Goal: Task Accomplishment & Management: Use online tool/utility

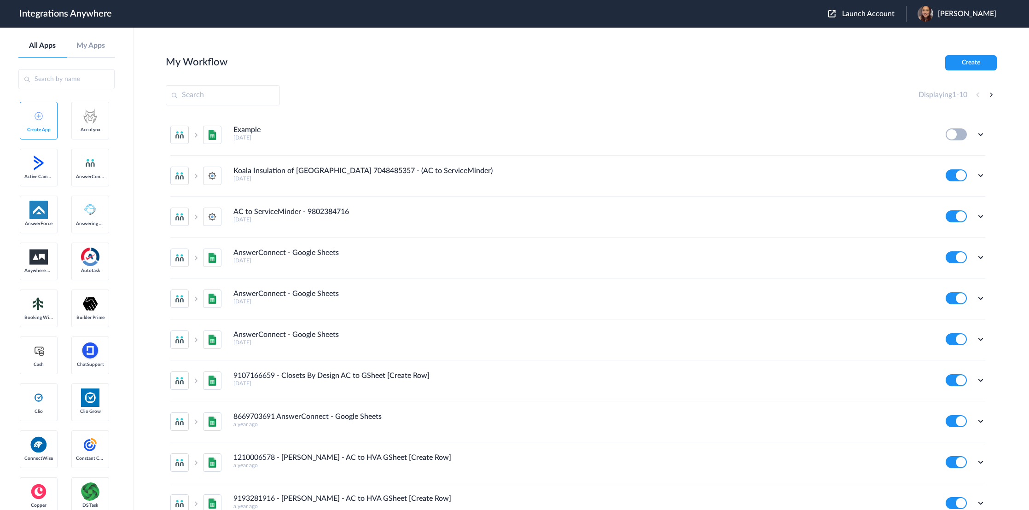
click at [861, 15] on button "Launch Account" at bounding box center [868, 14] width 78 height 9
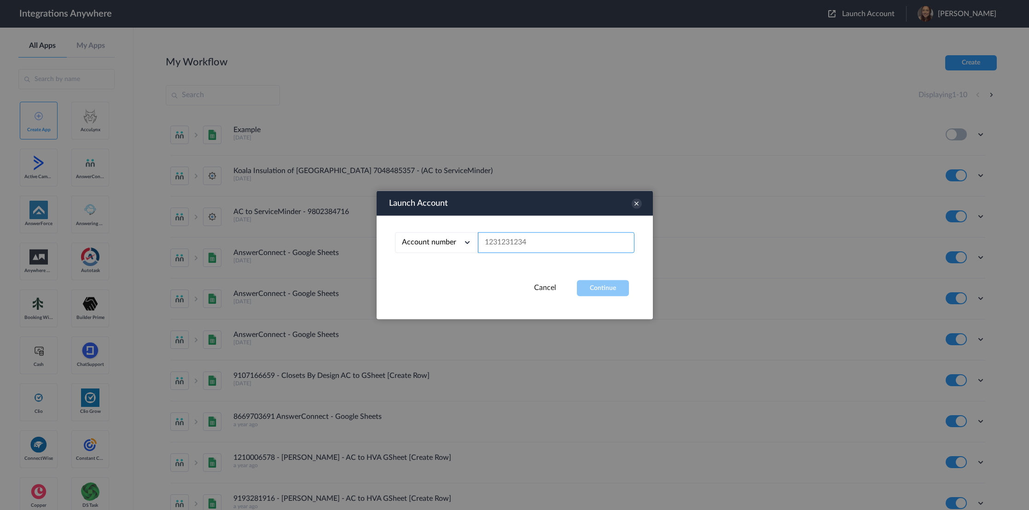
click at [544, 240] on input "text" at bounding box center [556, 243] width 157 height 21
click at [524, 235] on input "text" at bounding box center [556, 243] width 157 height 21
paste input "7044126982"
type input "7044126982"
click at [599, 282] on button "Continue" at bounding box center [603, 288] width 52 height 16
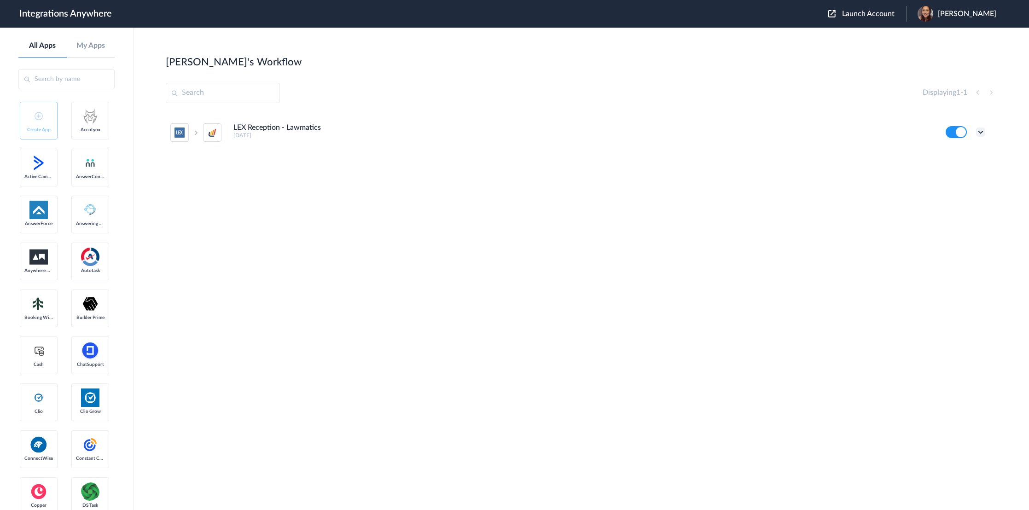
click at [979, 134] on icon at bounding box center [980, 132] width 9 height 9
click at [973, 168] on link "Task history" at bounding box center [955, 170] width 44 height 6
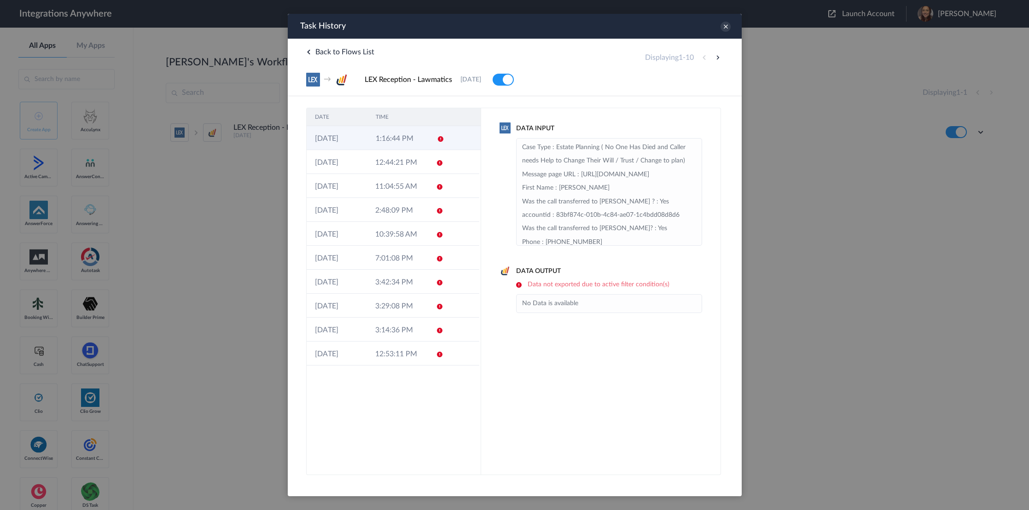
click at [362, 129] on td "09-10-2025" at bounding box center [336, 138] width 61 height 24
click at [409, 169] on td "12:44:21 PM" at bounding box center [397, 162] width 60 height 24
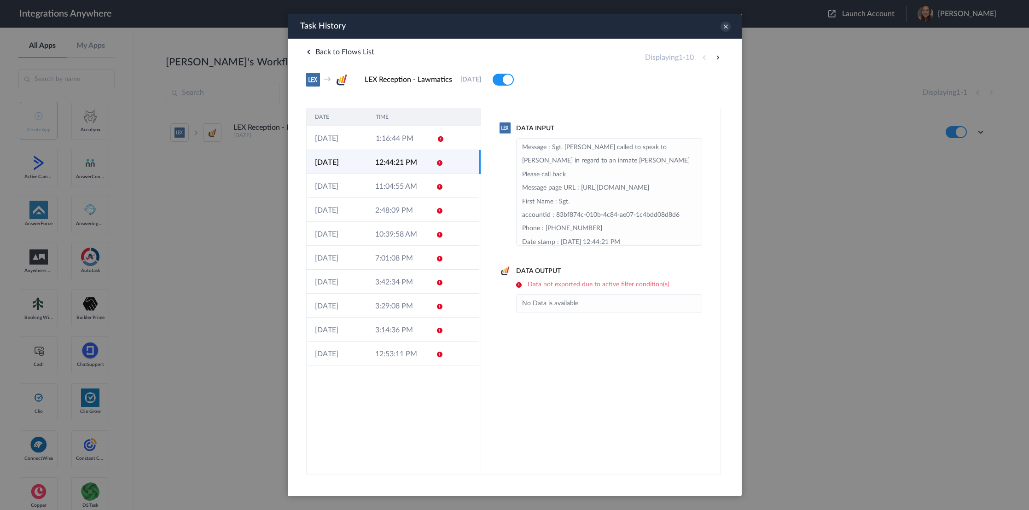
click at [724, 21] on div "Task History" at bounding box center [514, 26] width 454 height 25
click at [725, 27] on icon at bounding box center [725, 27] width 10 height 10
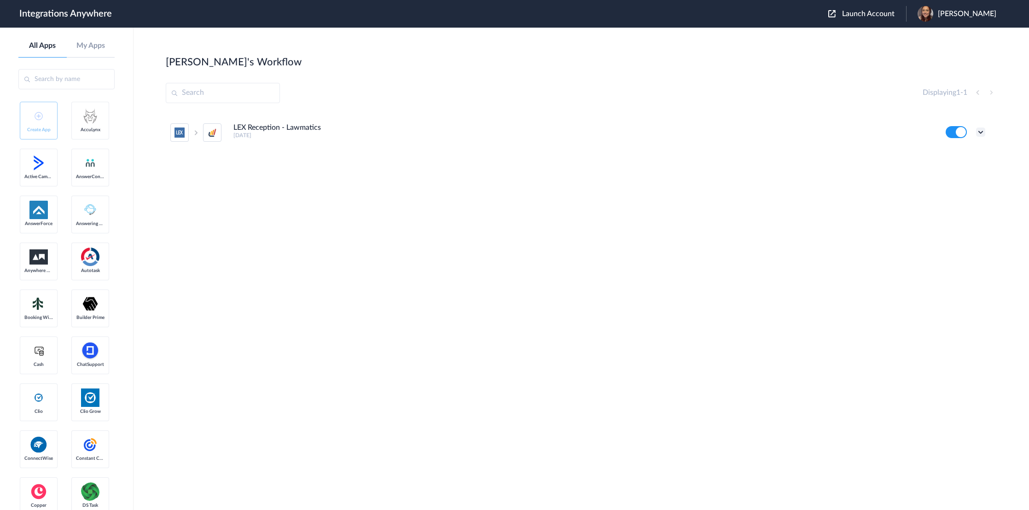
click at [978, 132] on icon at bounding box center [980, 132] width 9 height 9
click at [975, 151] on li "Edit" at bounding box center [956, 153] width 60 height 17
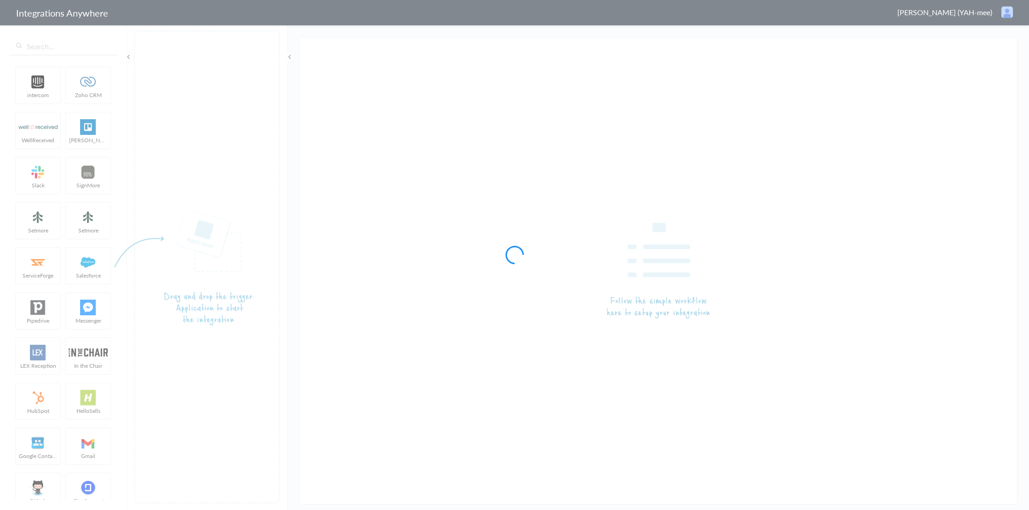
type input "LEX Reception - Lawmatics"
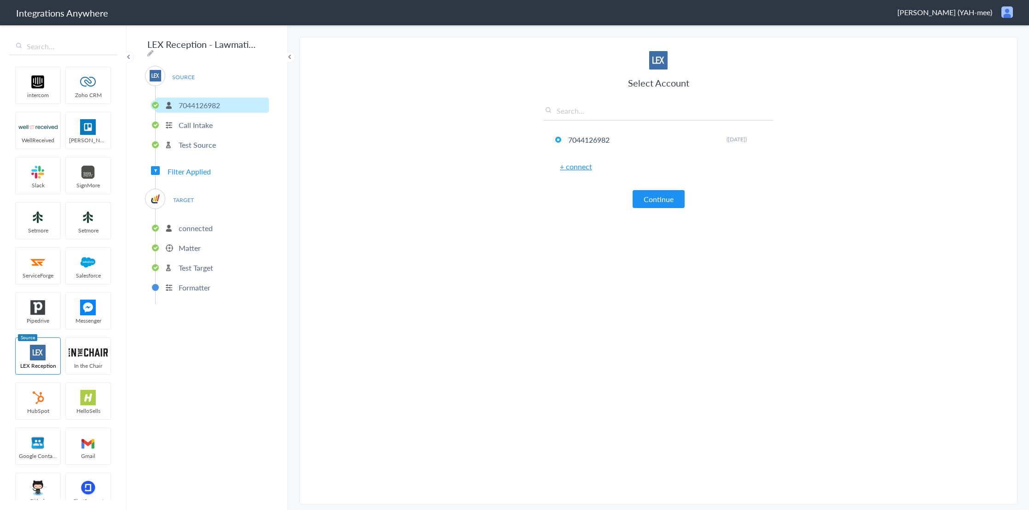
click at [207, 166] on span "Filter Applied" at bounding box center [189, 171] width 43 height 11
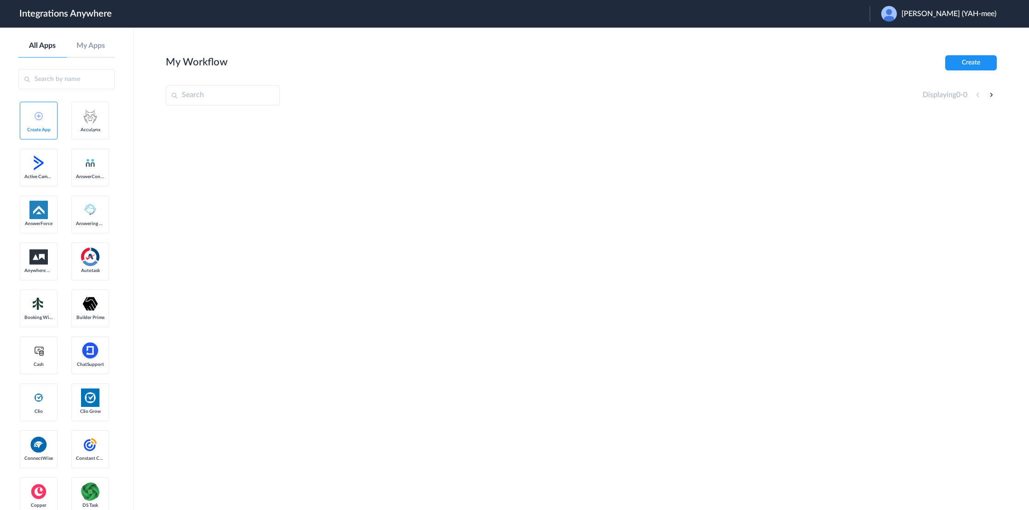
click at [965, 15] on span "[PERSON_NAME] (YAH-mee)" at bounding box center [949, 14] width 95 height 9
click at [900, 42] on li "Logout" at bounding box center [938, 37] width 136 height 17
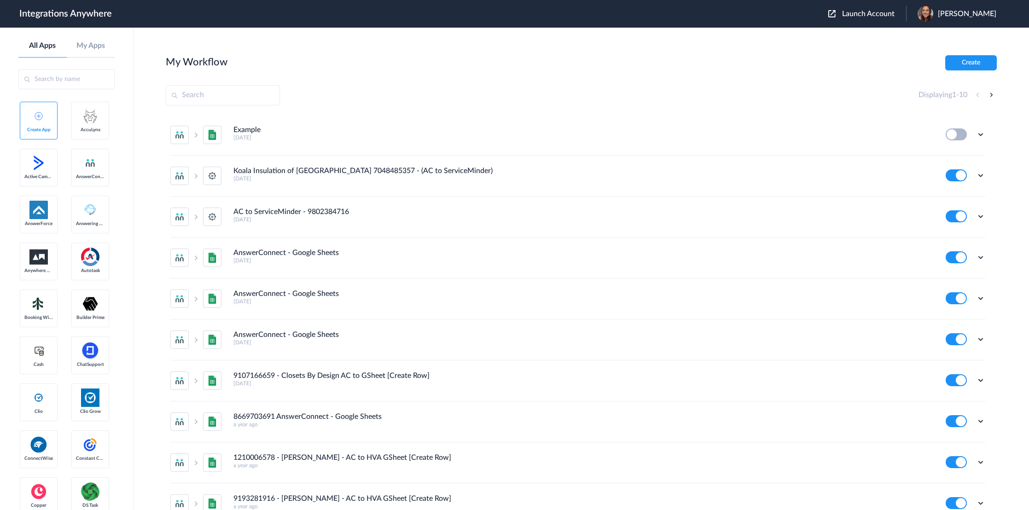
click at [887, 10] on span "Launch Account" at bounding box center [868, 13] width 53 height 7
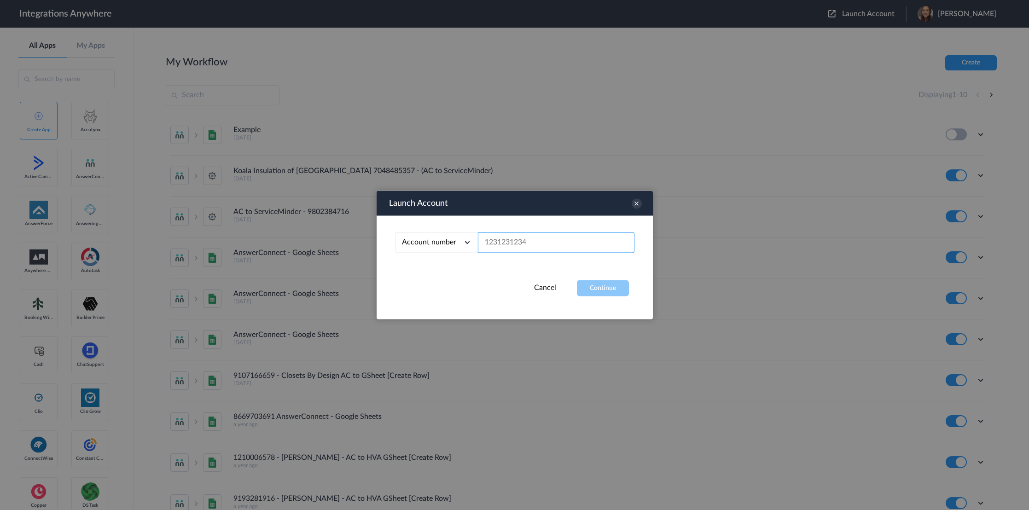
click at [514, 240] on input "text" at bounding box center [556, 243] width 157 height 21
paste input "7044126982"
type input "7044126982"
click at [627, 287] on button "Continue" at bounding box center [603, 288] width 52 height 16
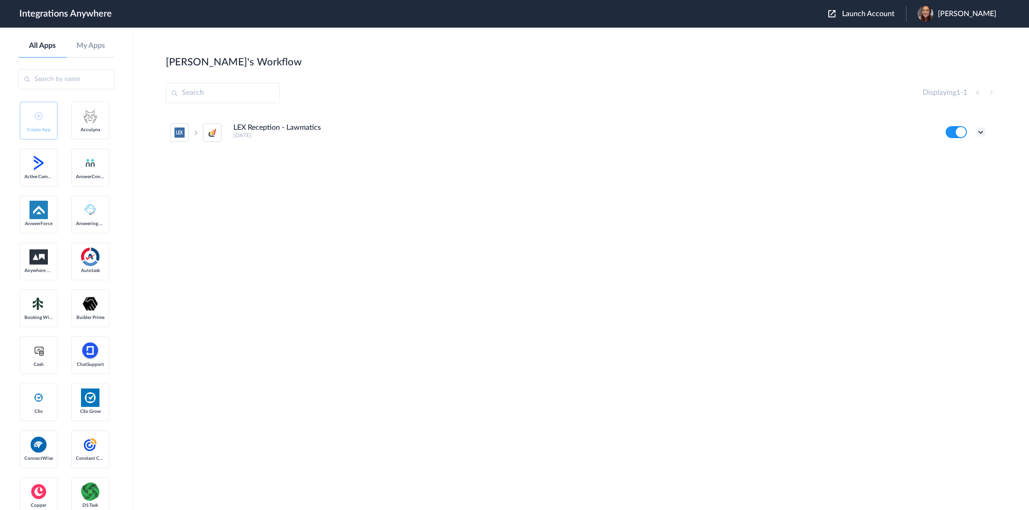
click at [977, 135] on icon at bounding box center [980, 132] width 9 height 9
click at [969, 158] on li "Edit" at bounding box center [956, 153] width 60 height 17
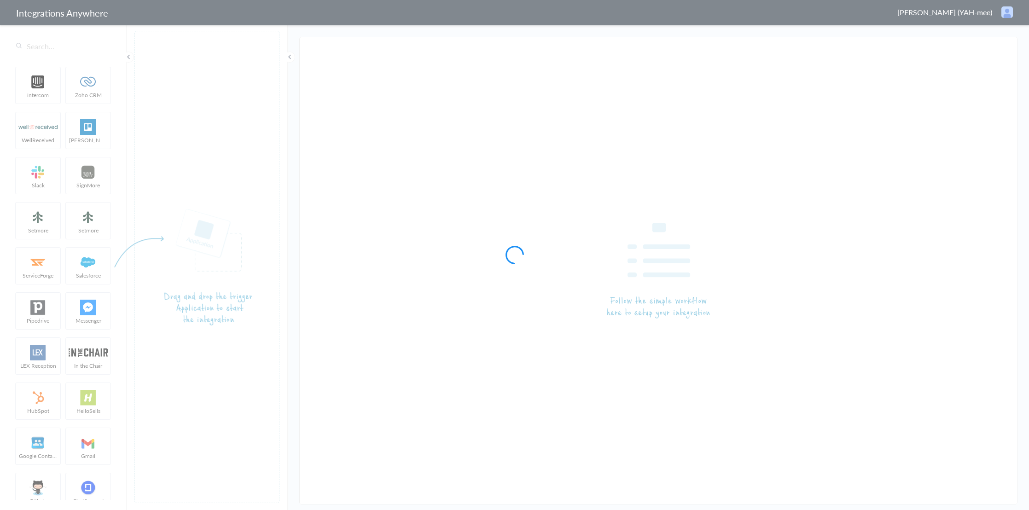
type input "LEX Reception - Lawmatics"
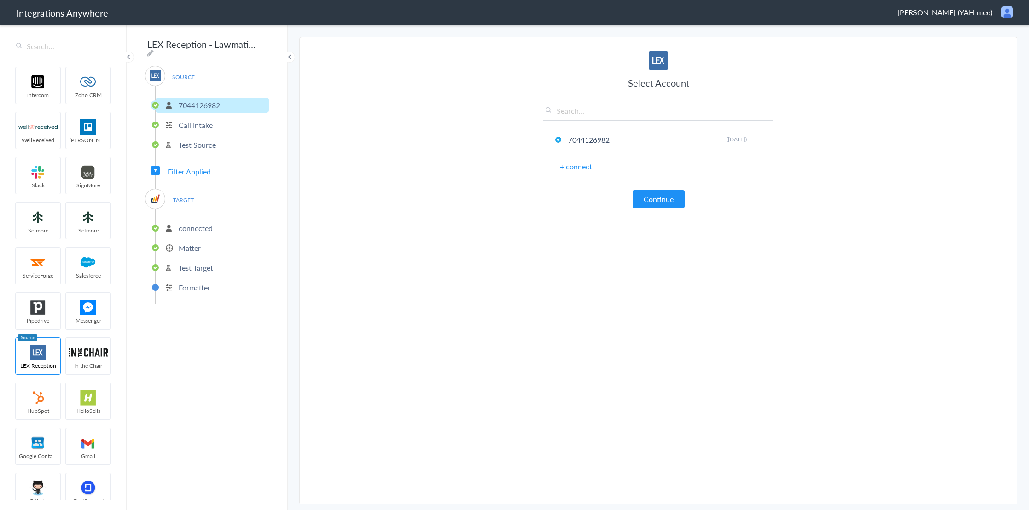
click at [175, 263] on li "Test Target" at bounding box center [212, 267] width 113 height 15
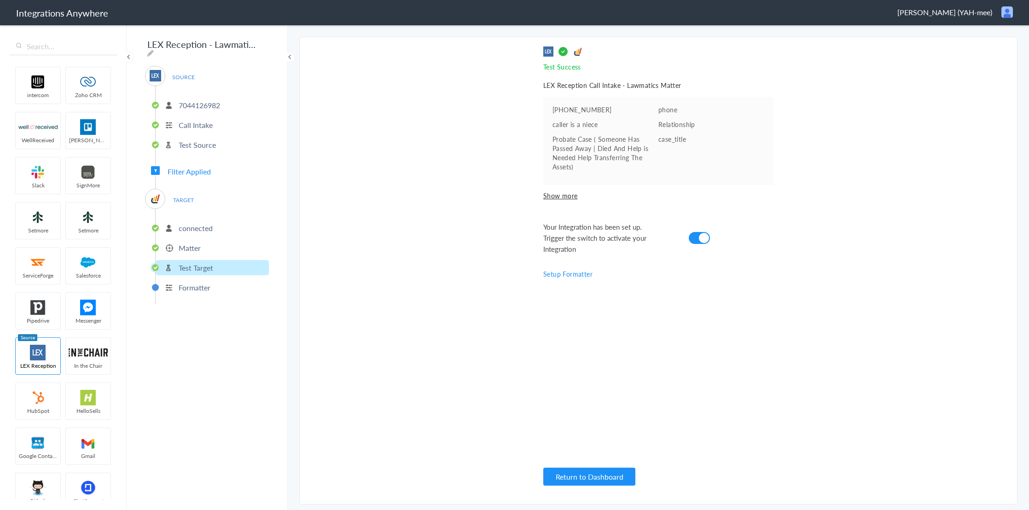
click at [186, 244] on p "Matter" at bounding box center [190, 248] width 22 height 11
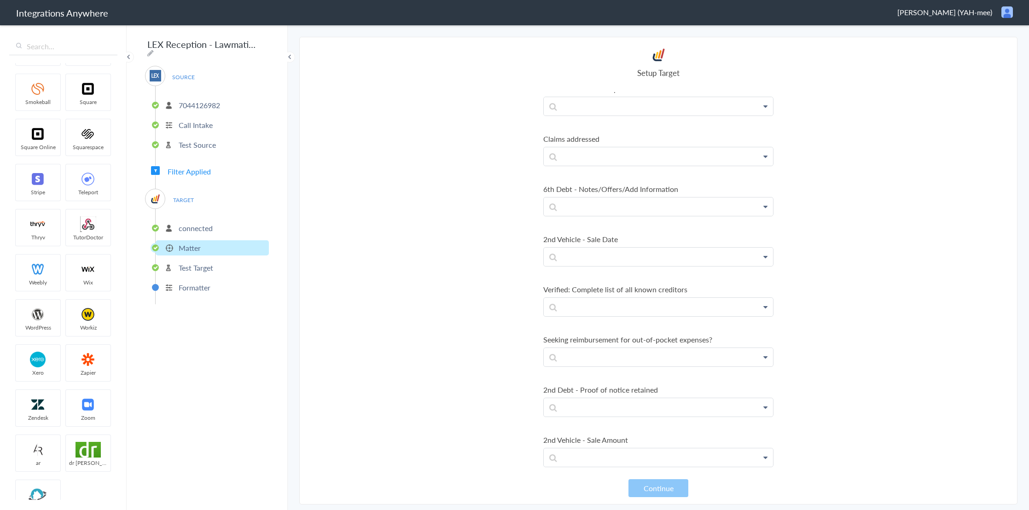
scroll to position [23941, 0]
